Goal: Navigation & Orientation: Understand site structure

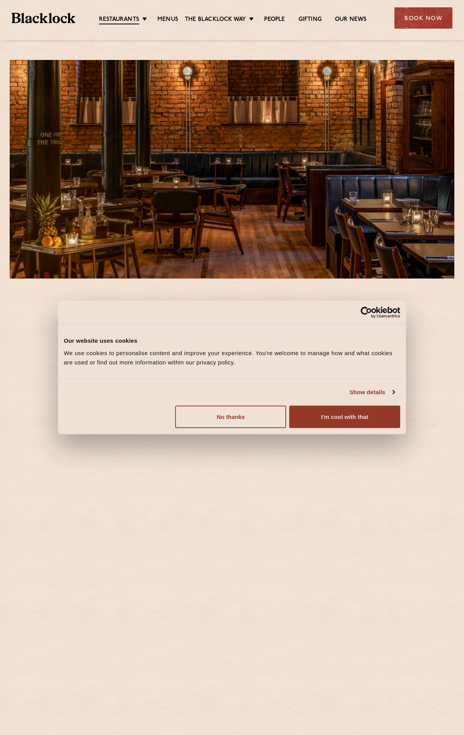
scroll to position [190, 0]
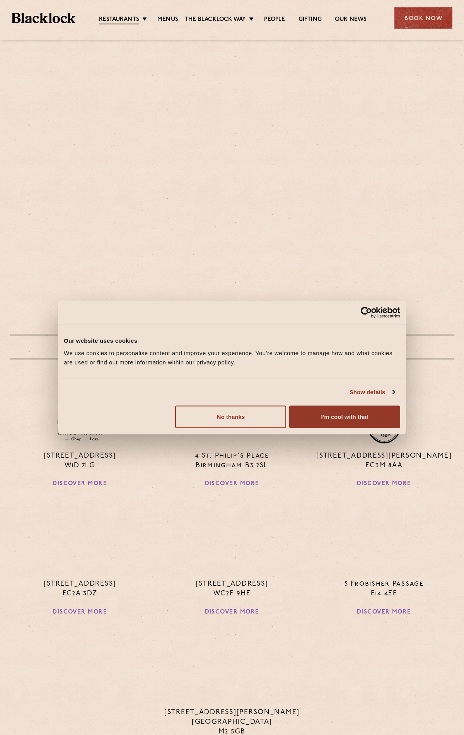
scroll to position [351, 0]
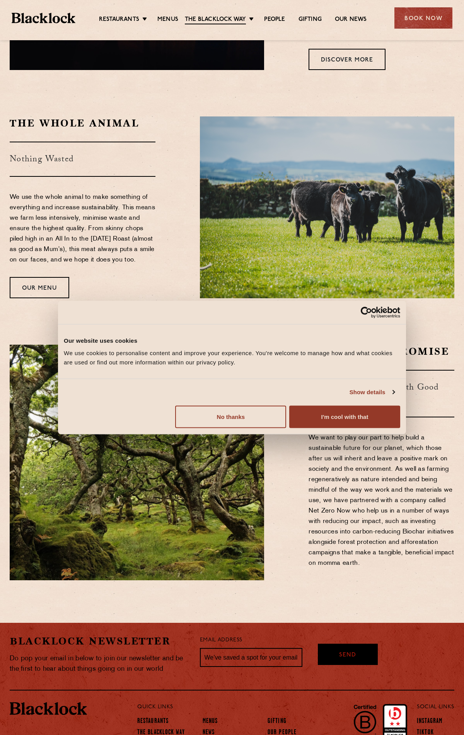
scroll to position [633, 0]
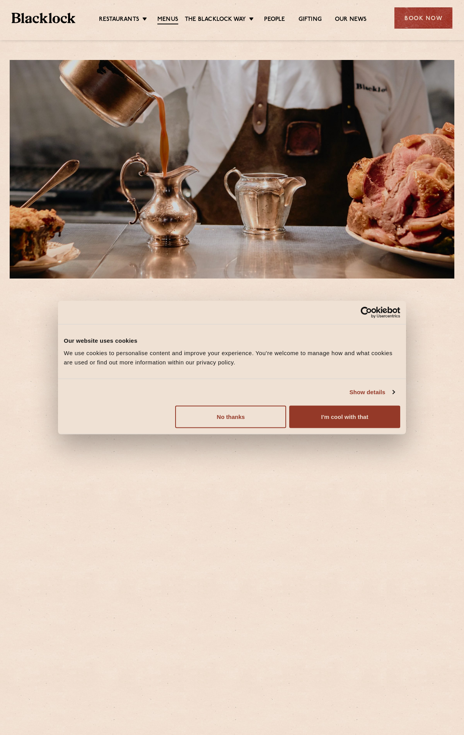
scroll to position [933, 0]
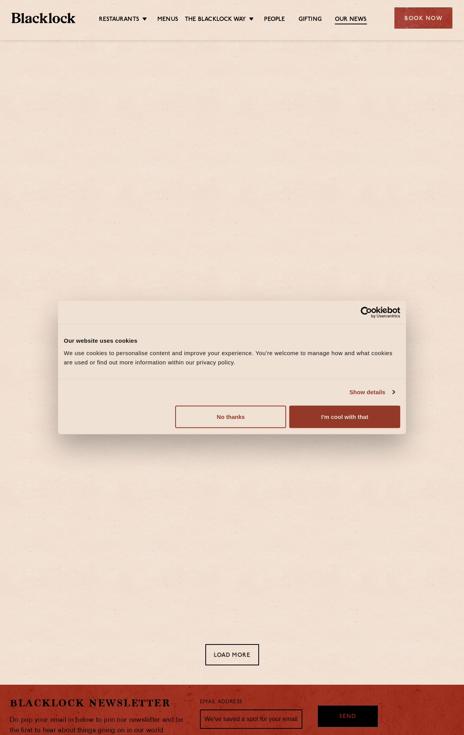
scroll to position [117, 0]
